Goal: Contribute content: Contribute content

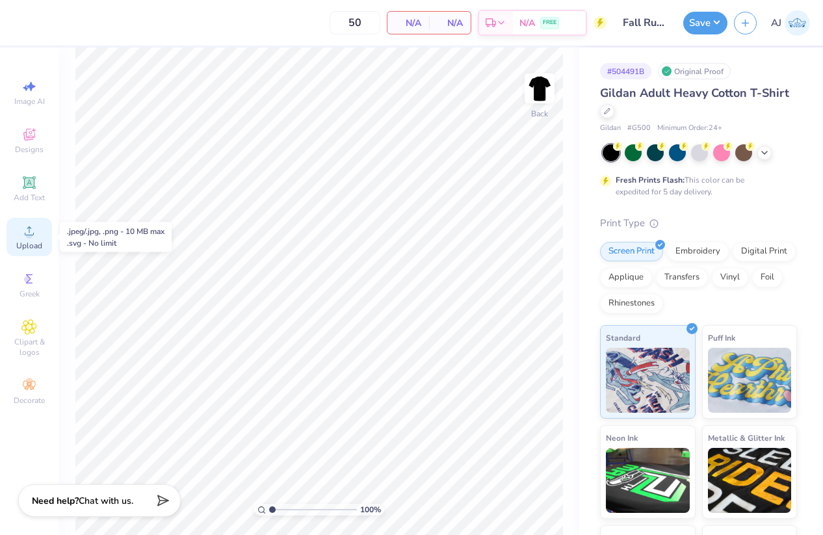
click at [37, 235] on div "Upload" at bounding box center [28, 237] width 45 height 38
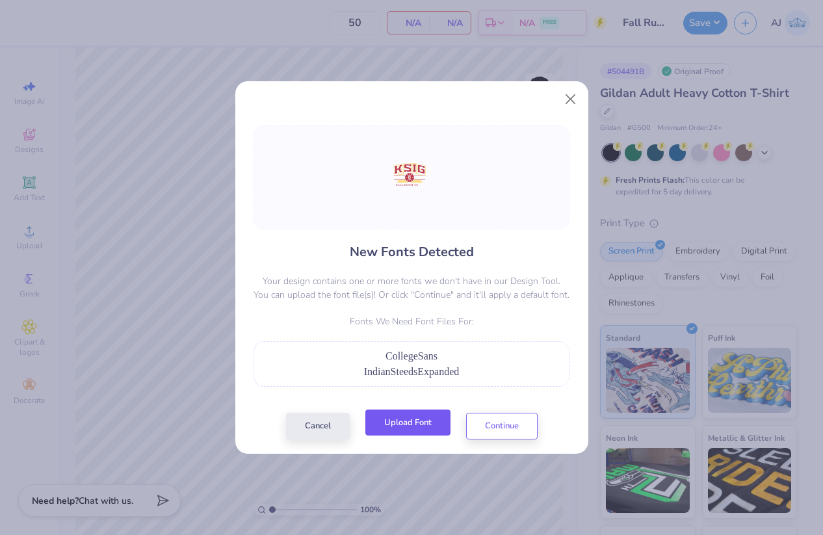
click at [418, 422] on button "Upload Font" at bounding box center [407, 422] width 85 height 27
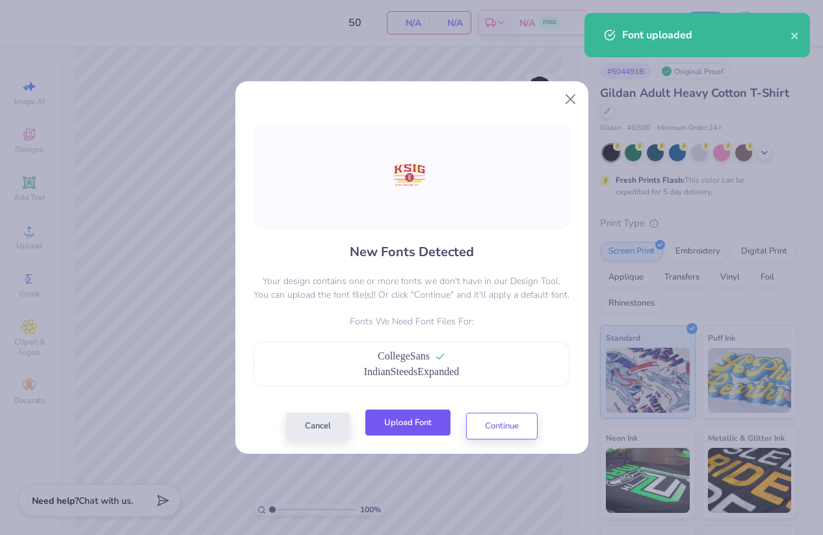
click at [404, 422] on button "Upload Font" at bounding box center [407, 422] width 85 height 27
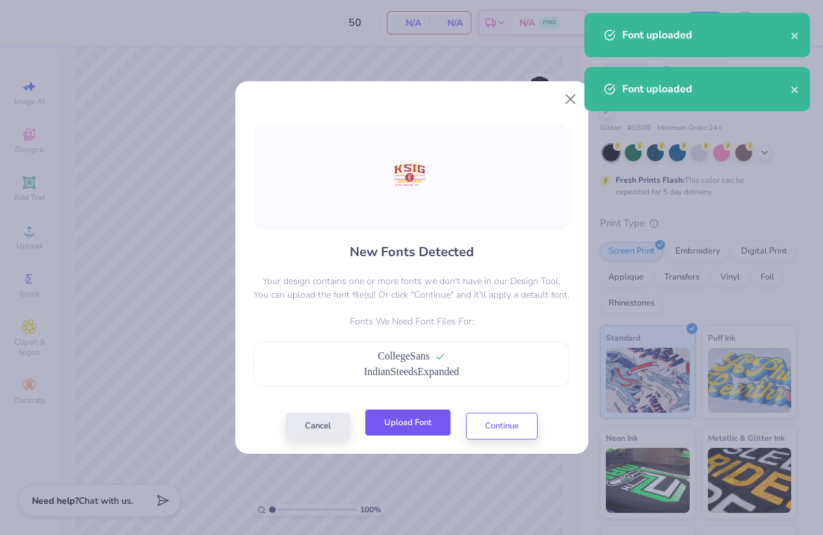
click at [409, 418] on button "Upload Font" at bounding box center [407, 422] width 85 height 27
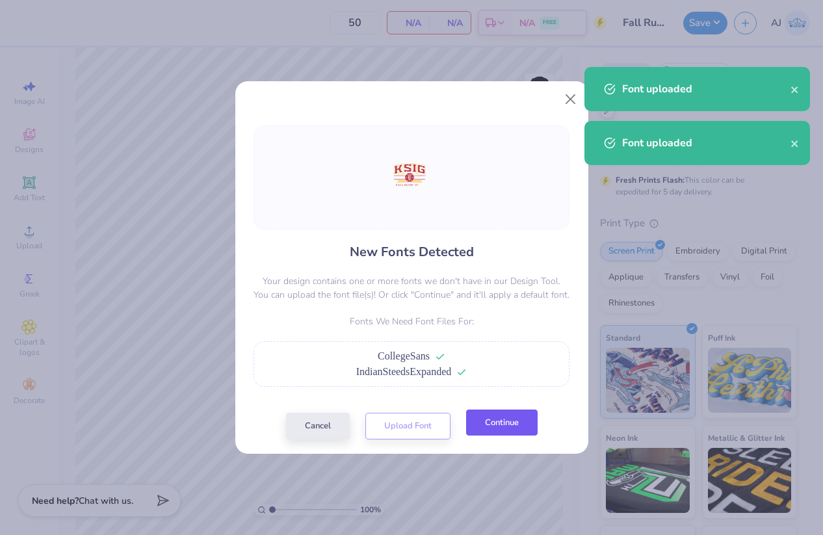
click at [478, 427] on button "Continue" at bounding box center [501, 422] width 71 height 27
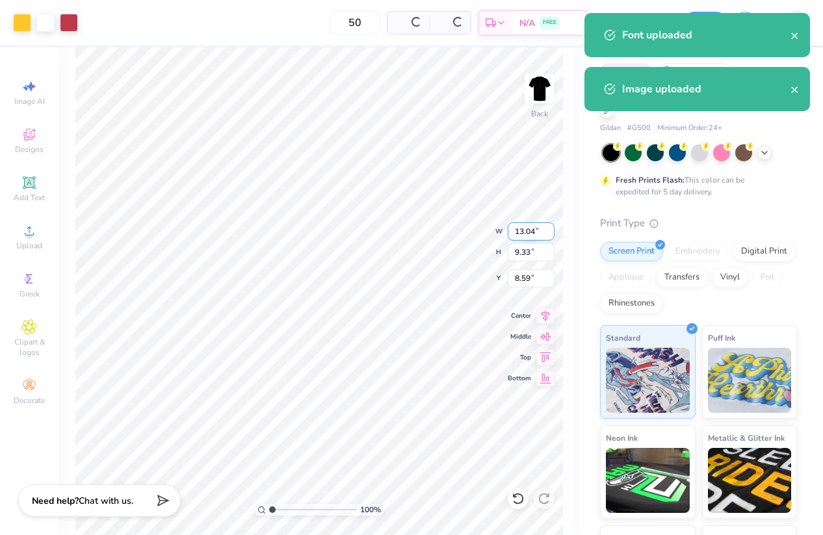
click at [517, 232] on input "13.04" at bounding box center [530, 231] width 47 height 18
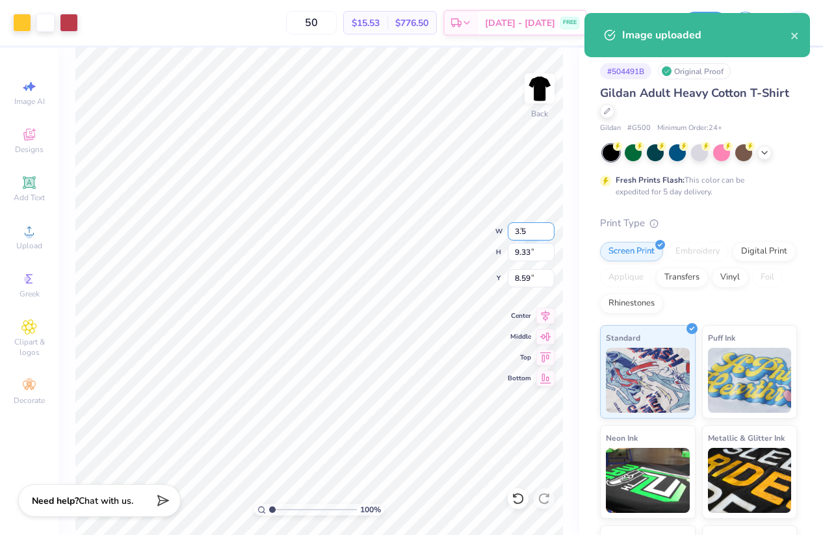
type input "3.50"
type input "2.50"
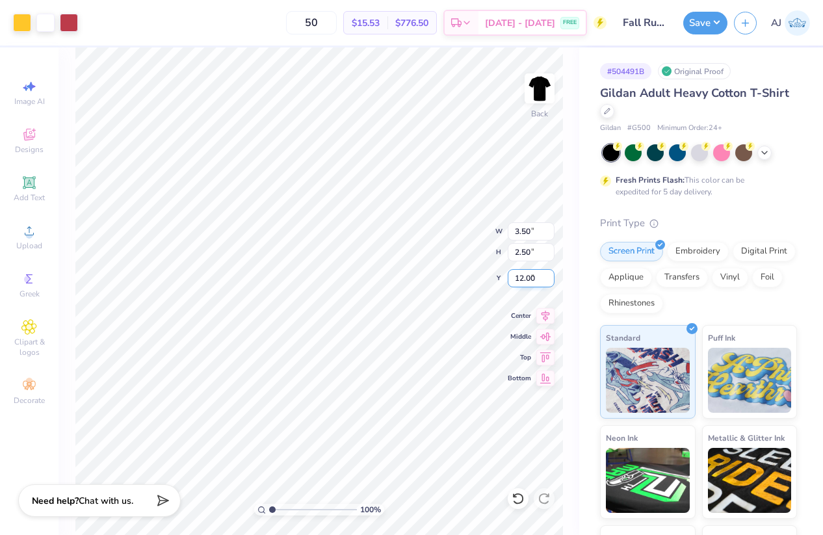
type input "3.00"
click at [531, 92] on img at bounding box center [539, 88] width 52 height 52
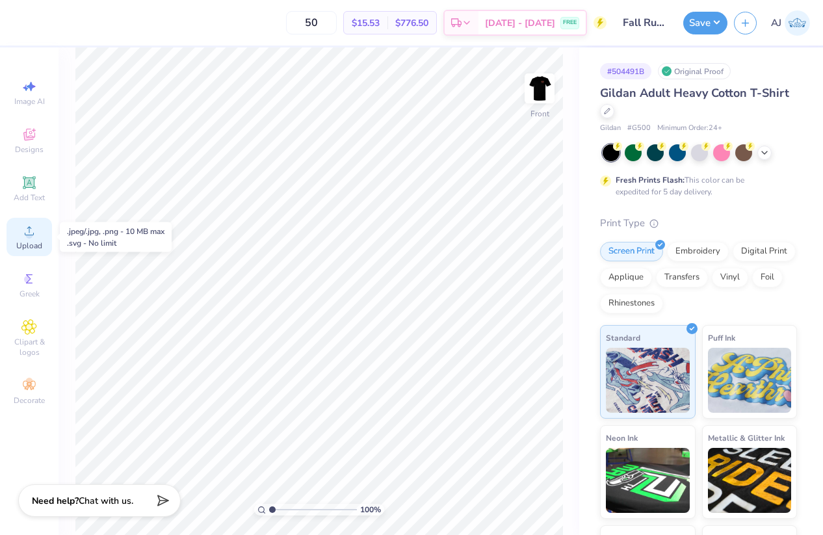
click at [30, 236] on circle at bounding box center [28, 234] width 7 height 7
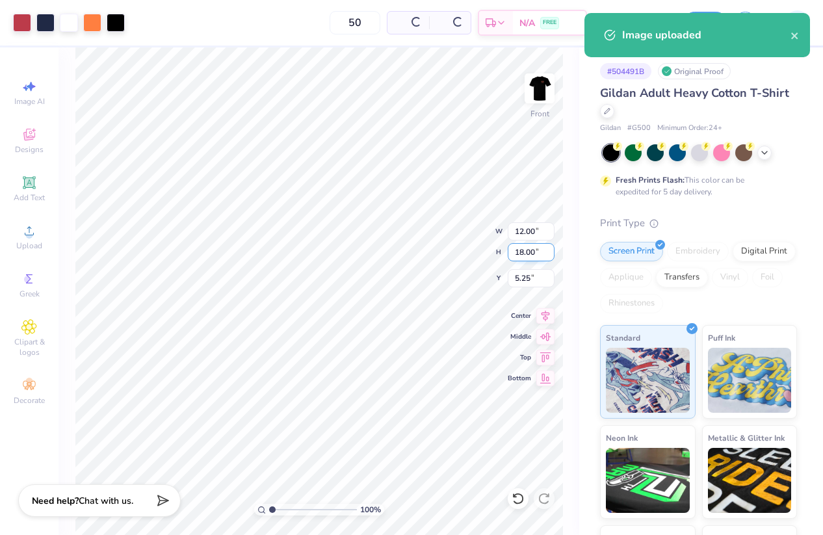
click at [525, 250] on input "18.00" at bounding box center [530, 252] width 47 height 18
type input "15"
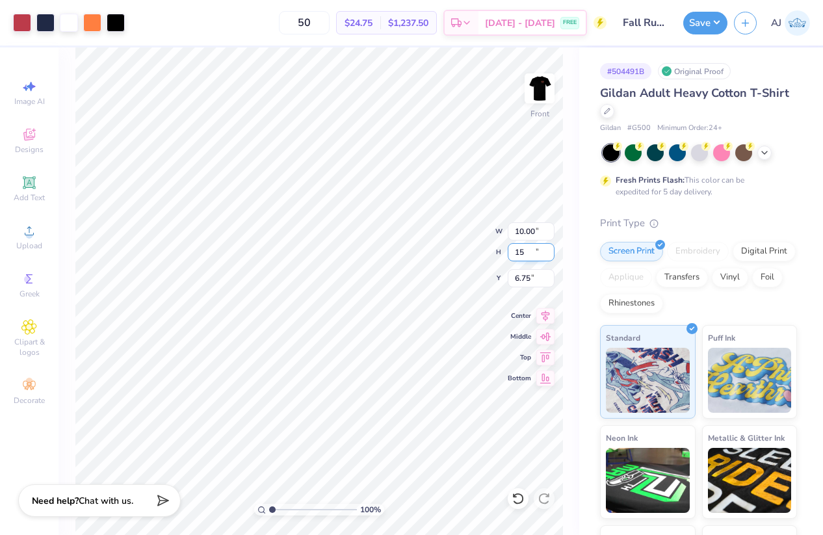
type input "10.00"
type input "15.00"
type input "6.75"
type input "15.0"
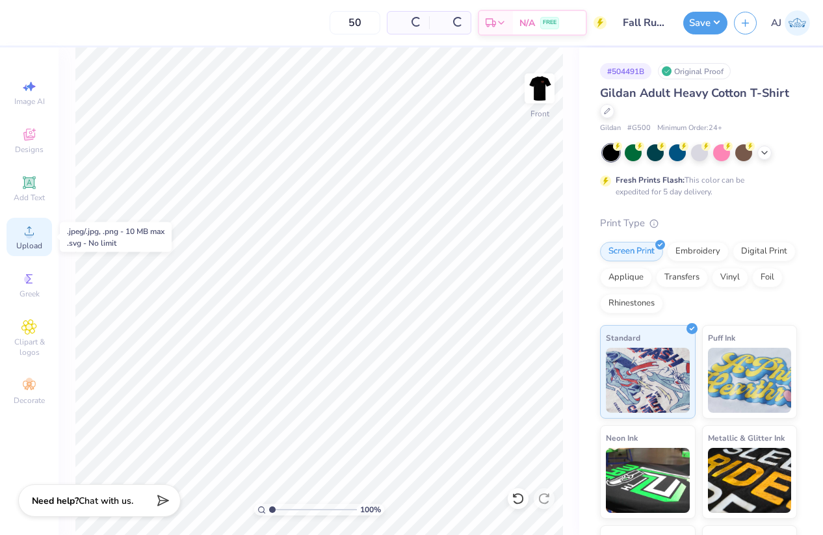
click at [35, 231] on icon at bounding box center [29, 231] width 16 height 16
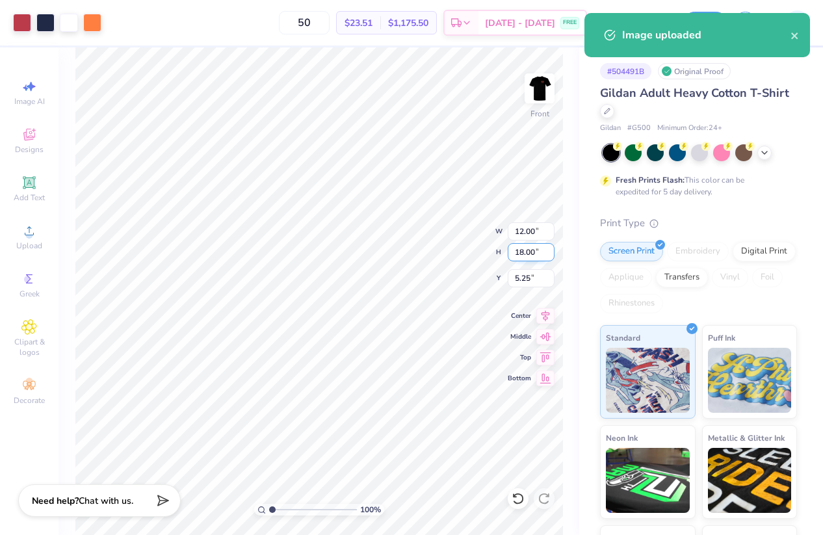
click at [520, 259] on input "18.00" at bounding box center [530, 252] width 47 height 18
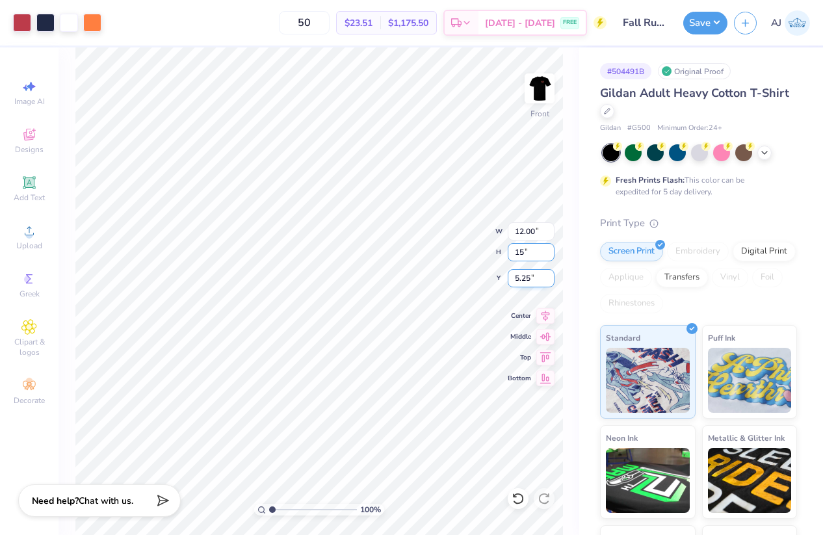
type input "15"
type input "10.00"
type input "15.00"
click at [521, 275] on input "6.75" at bounding box center [530, 278] width 47 height 18
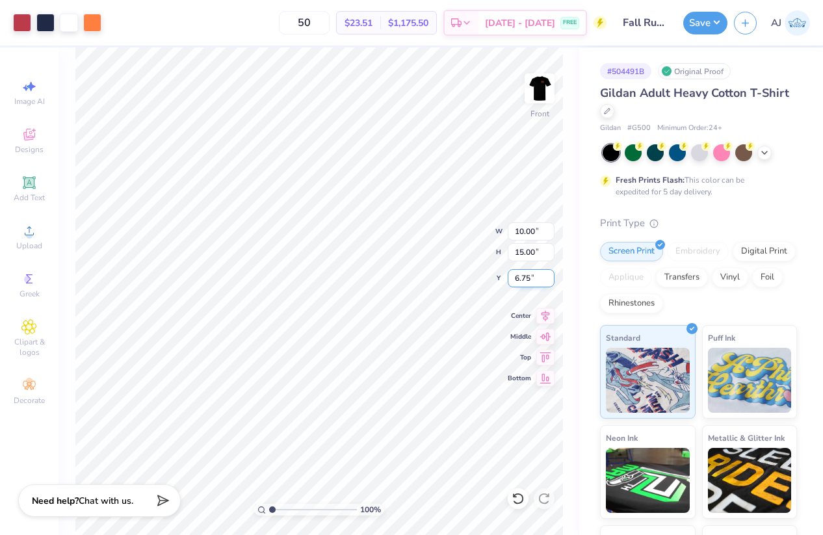
click at [521, 275] on input "6.75" at bounding box center [530, 278] width 47 height 18
type input "3.00"
click at [715, 20] on button "Save" at bounding box center [705, 21] width 44 height 23
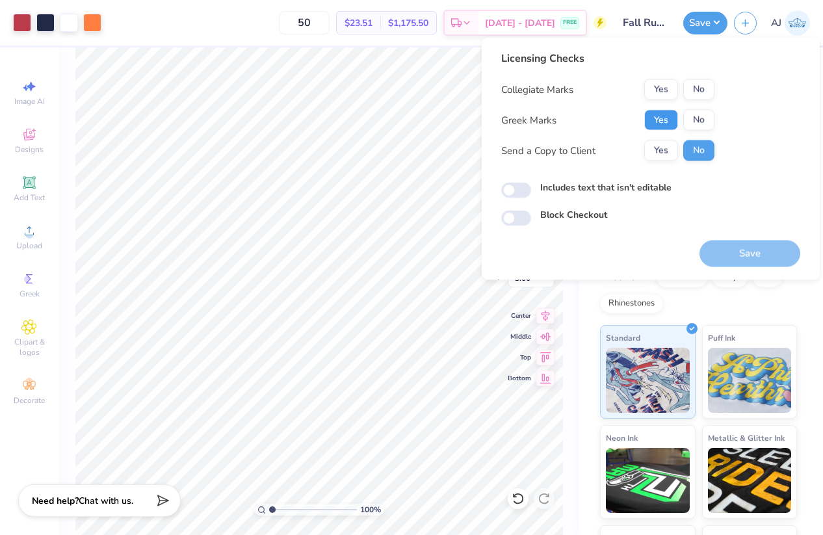
click at [654, 115] on button "Yes" at bounding box center [661, 120] width 34 height 21
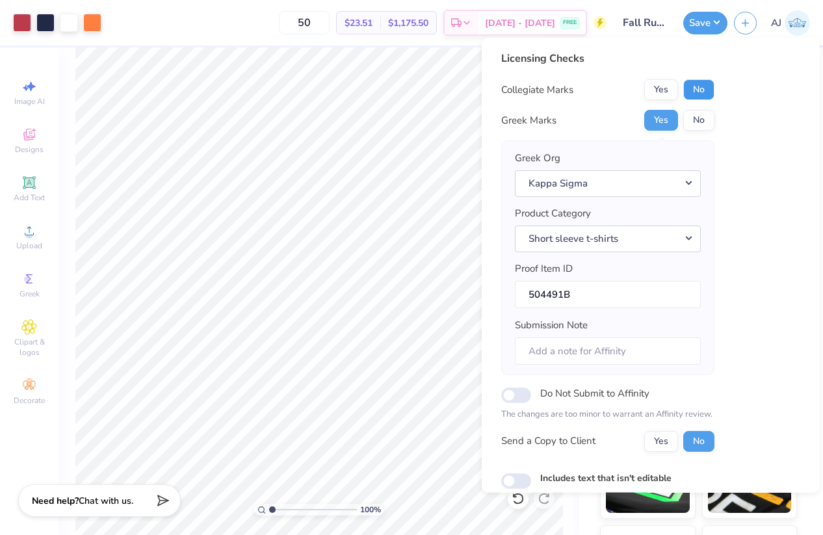
click at [689, 93] on button "No" at bounding box center [698, 89] width 31 height 21
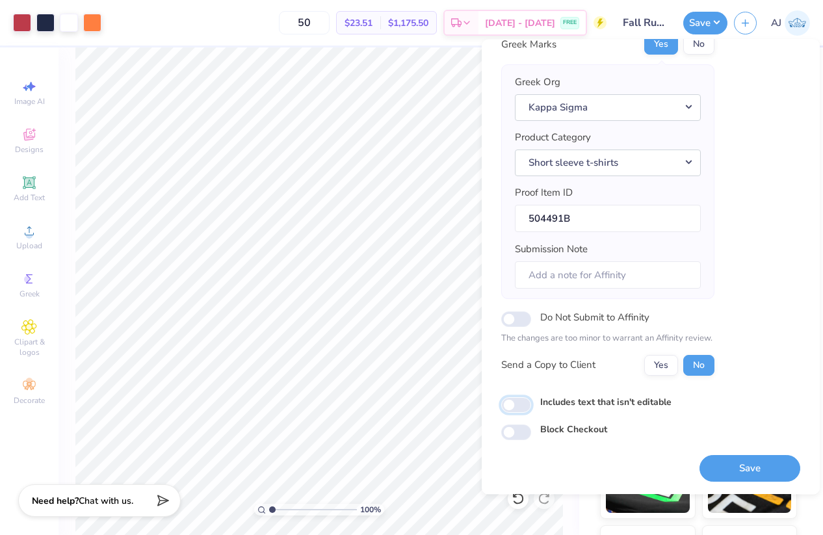
click at [520, 397] on input "Includes text that isn't editable" at bounding box center [516, 405] width 30 height 16
checkbox input "true"
click at [733, 468] on button "Save" at bounding box center [749, 468] width 101 height 27
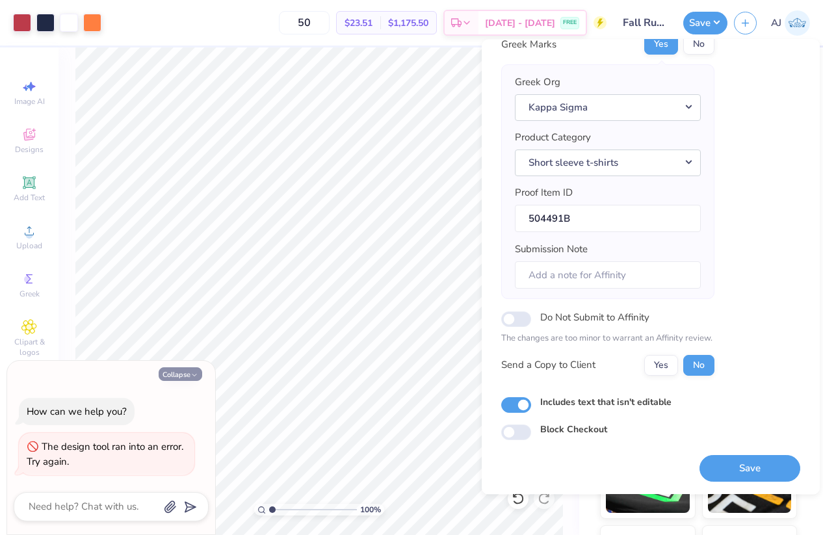
click at [171, 377] on button "Collapse" at bounding box center [181, 374] width 44 height 14
type textarea "x"
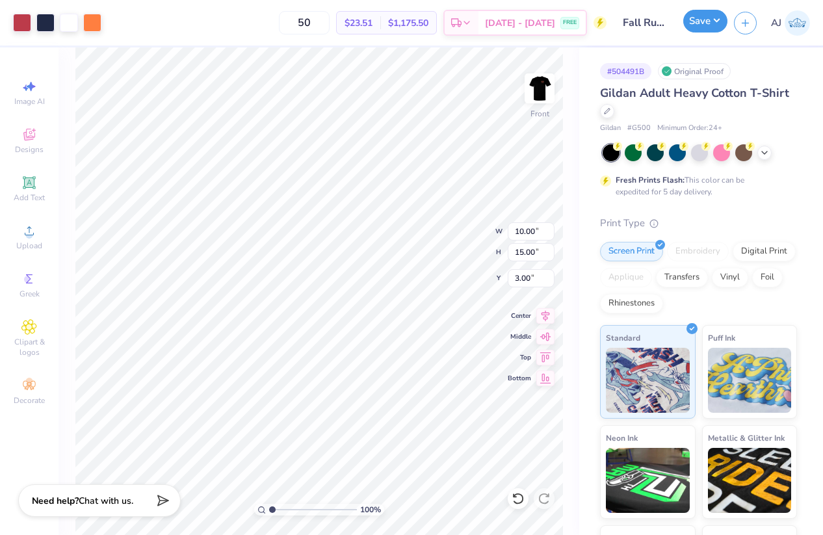
click at [717, 21] on button "Save" at bounding box center [705, 21] width 44 height 23
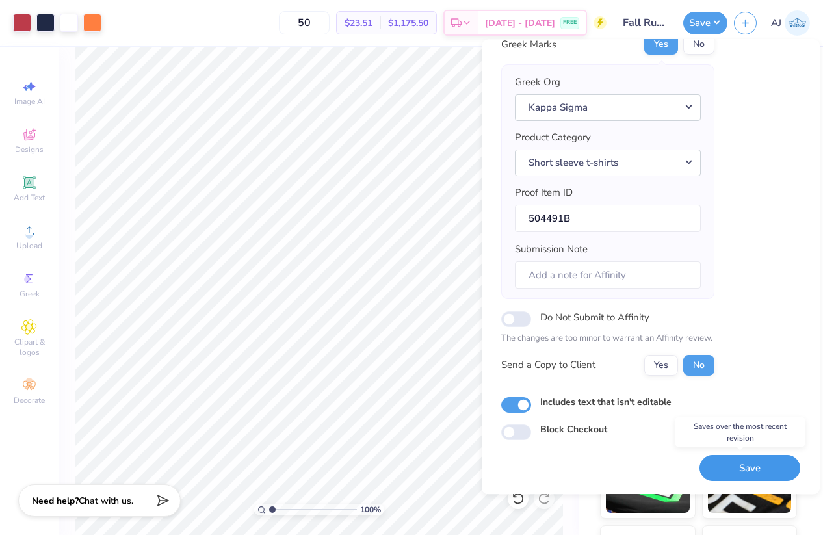
click at [724, 466] on button "Save" at bounding box center [749, 468] width 101 height 27
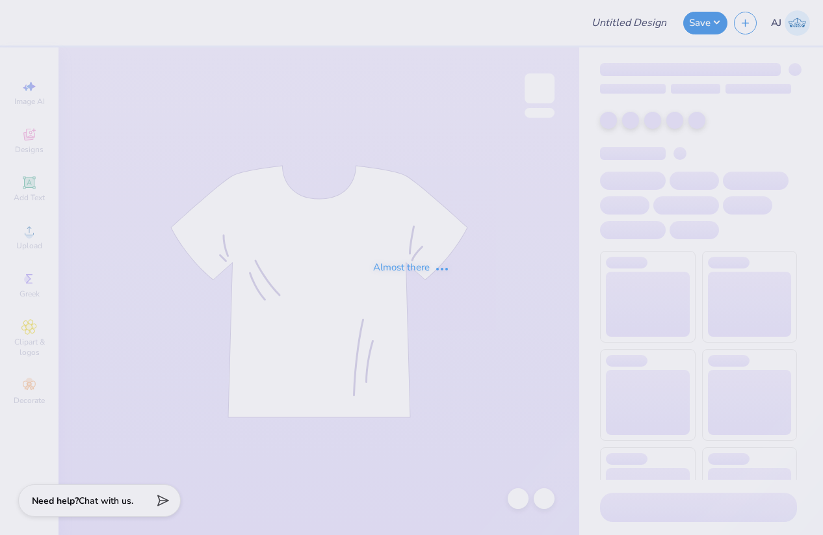
type input "Fall Rush Shirt"
